Goal: Information Seeking & Learning: Learn about a topic

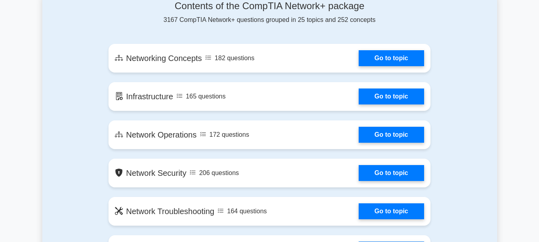
scroll to position [445, 0]
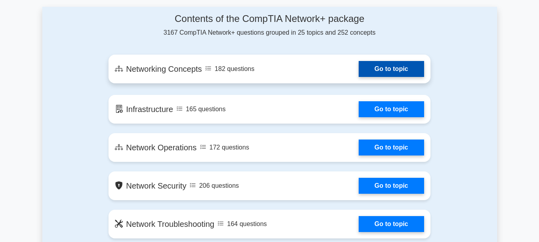
click at [404, 72] on link "Go to topic" at bounding box center [391, 69] width 65 height 16
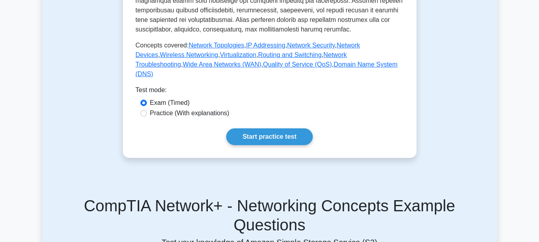
scroll to position [357, 0]
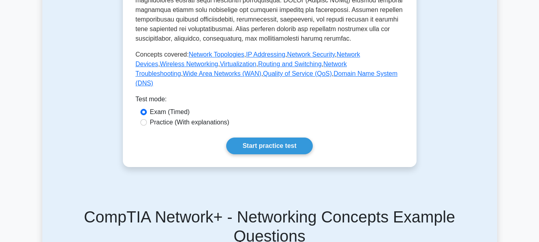
drag, startPoint x: 218, startPoint y: 136, endPoint x: 227, endPoint y: 138, distance: 9.1
click at [218, 127] on label "Practice (With explanations)" at bounding box center [189, 123] width 79 height 10
click at [147, 126] on input "Practice (With explanations)" at bounding box center [144, 122] width 6 height 6
radio input "true"
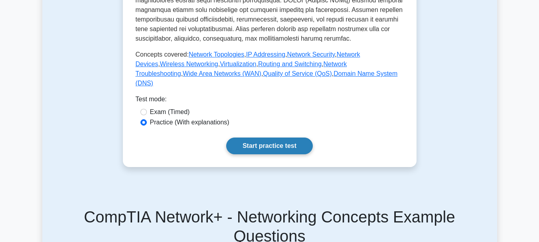
click at [247, 150] on link "Start practice test" at bounding box center [269, 146] width 87 height 17
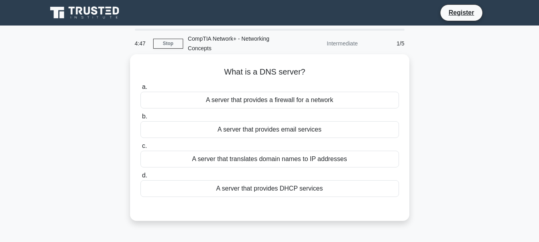
click at [317, 103] on div "A server that provides a firewall for a network" at bounding box center [270, 100] width 259 height 17
click at [141, 90] on input "a. A server that provides a firewall for a network" at bounding box center [141, 87] width 0 height 5
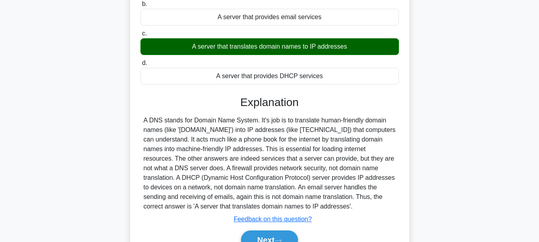
scroll to position [189, 0]
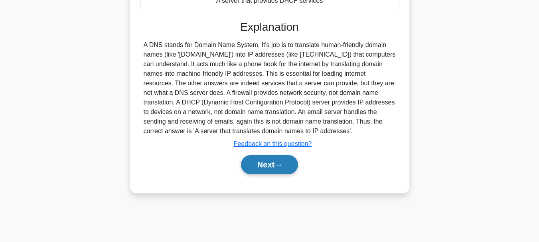
click at [259, 164] on button "Next" at bounding box center [269, 164] width 57 height 19
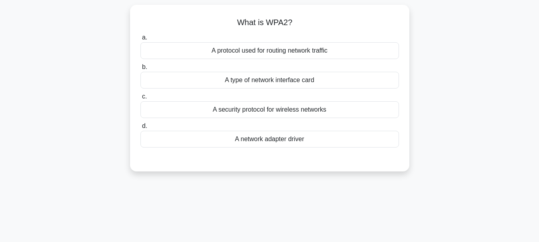
scroll to position [28, 0]
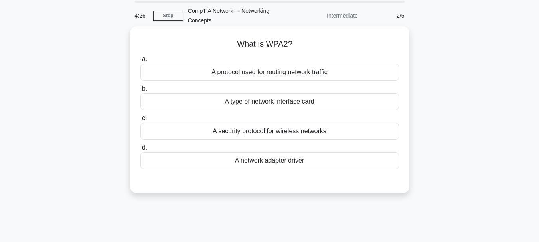
click at [331, 75] on div "A protocol used for routing network traffic" at bounding box center [270, 72] width 259 height 17
click at [141, 62] on input "a. A protocol used for routing network traffic" at bounding box center [141, 59] width 0 height 5
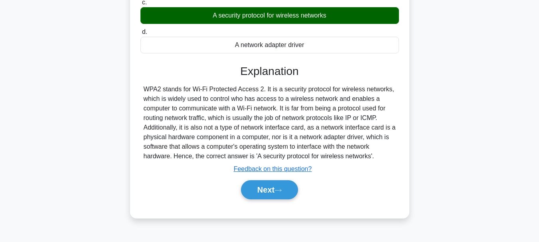
scroll to position [148, 0]
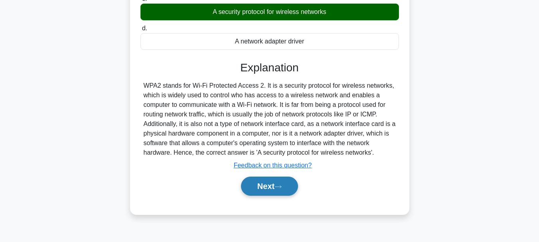
drag, startPoint x: 264, startPoint y: 182, endPoint x: 274, endPoint y: 179, distance: 10.5
click at [266, 182] on button "Next" at bounding box center [269, 186] width 57 height 19
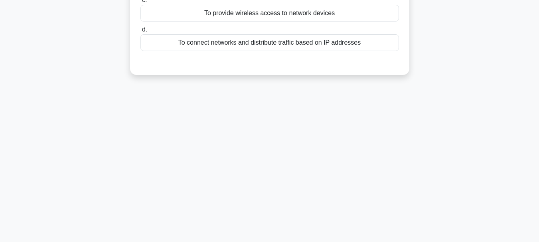
scroll to position [0, 0]
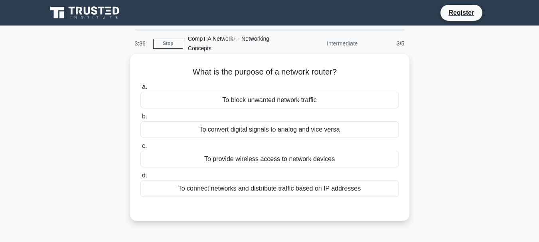
click at [308, 159] on div "To provide wireless access to network devices" at bounding box center [270, 159] width 259 height 17
click at [141, 149] on input "c. To provide wireless access to network devices" at bounding box center [141, 146] width 0 height 5
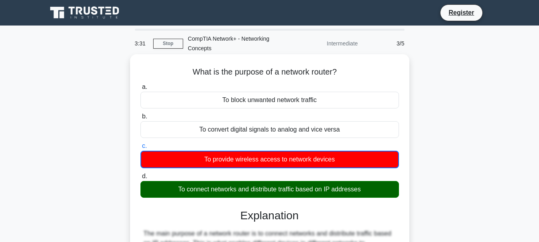
drag, startPoint x: 195, startPoint y: 70, endPoint x: 353, endPoint y: 72, distance: 158.5
click at [353, 72] on h5 "What is the purpose of a network router? .spinner_0XTQ{transform-origin:center;…" at bounding box center [270, 72] width 260 height 10
click at [336, 76] on h5 "What is the purpose of a network router? .spinner_0XTQ{transform-origin:center;…" at bounding box center [270, 72] width 260 height 10
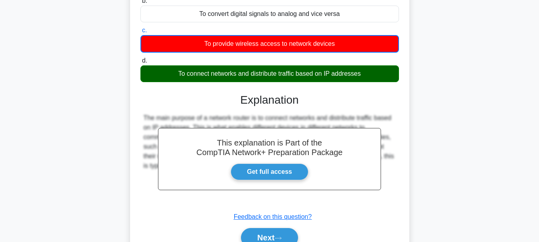
scroll to position [123, 0]
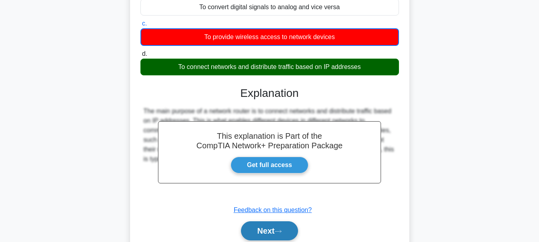
drag, startPoint x: 267, startPoint y: 230, endPoint x: 309, endPoint y: 199, distance: 51.7
click at [267, 230] on button "Next" at bounding box center [269, 231] width 57 height 19
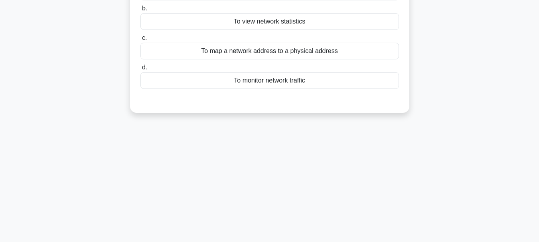
scroll to position [51, 0]
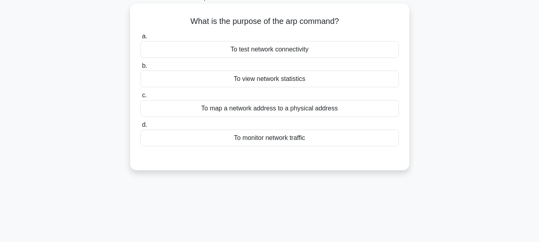
click at [277, 137] on div "To monitor network traffic" at bounding box center [270, 138] width 259 height 17
click at [236, 137] on div "To monitor network traffic" at bounding box center [270, 138] width 259 height 17
click at [141, 128] on input "d. To monitor network traffic" at bounding box center [141, 125] width 0 height 5
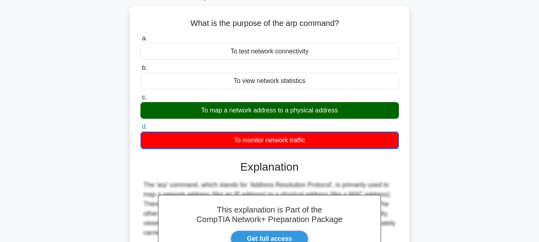
scroll to position [180, 0]
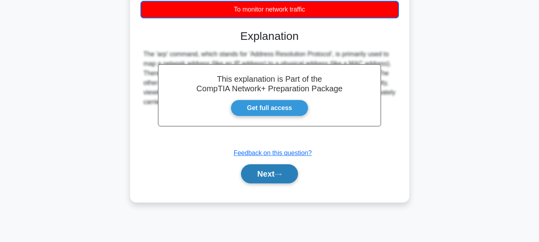
click at [273, 176] on button "Next" at bounding box center [269, 173] width 57 height 19
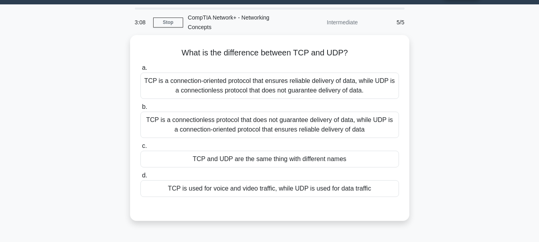
scroll to position [30, 0]
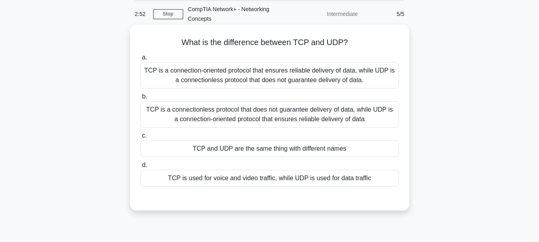
click at [226, 178] on div "TCP is used for voice and video traffic, while UDP is used for data traffic" at bounding box center [270, 178] width 259 height 17
click at [141, 168] on input "d. TCP is used for voice and video traffic, while UDP is used for data traffic" at bounding box center [141, 165] width 0 height 5
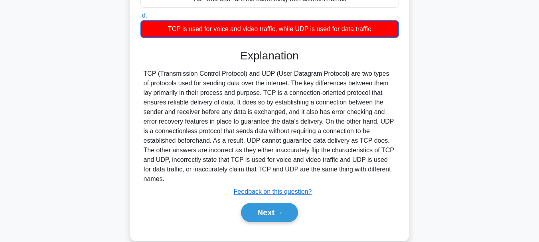
scroll to position [189, 0]
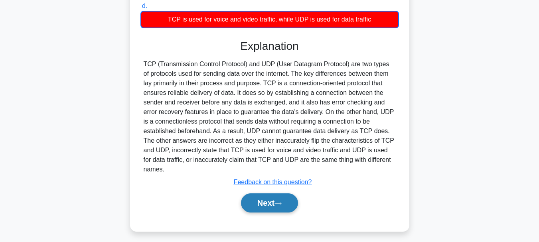
click at [256, 194] on button "Next" at bounding box center [269, 203] width 57 height 19
